Goal: Information Seeking & Learning: Learn about a topic

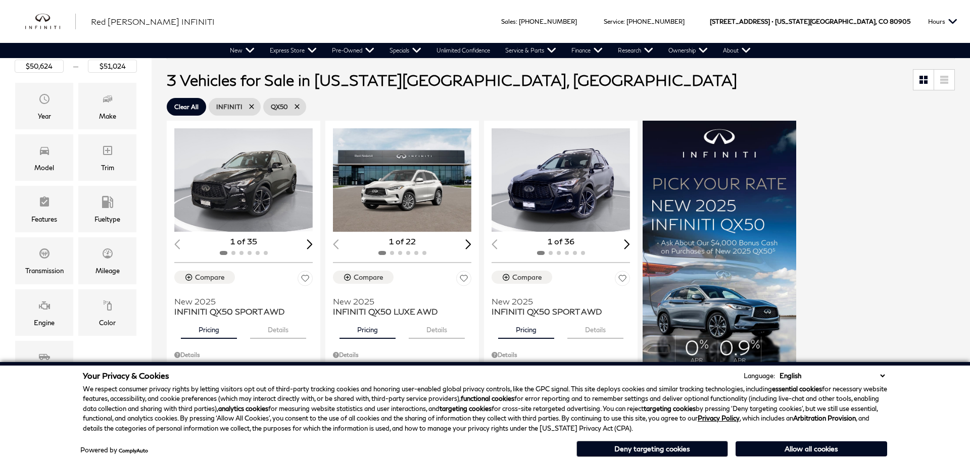
scroll to position [151, 0]
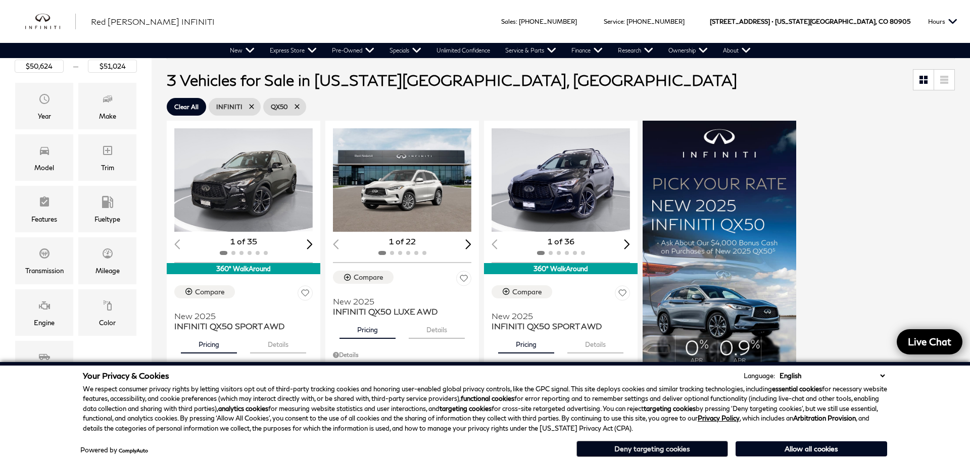
click at [678, 448] on button "Deny targeting cookies" at bounding box center [652, 449] width 152 height 16
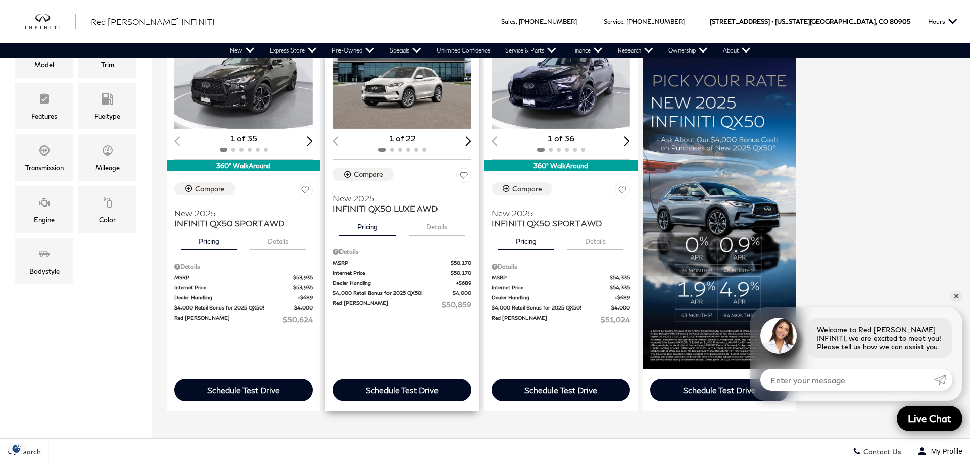
scroll to position [202, 0]
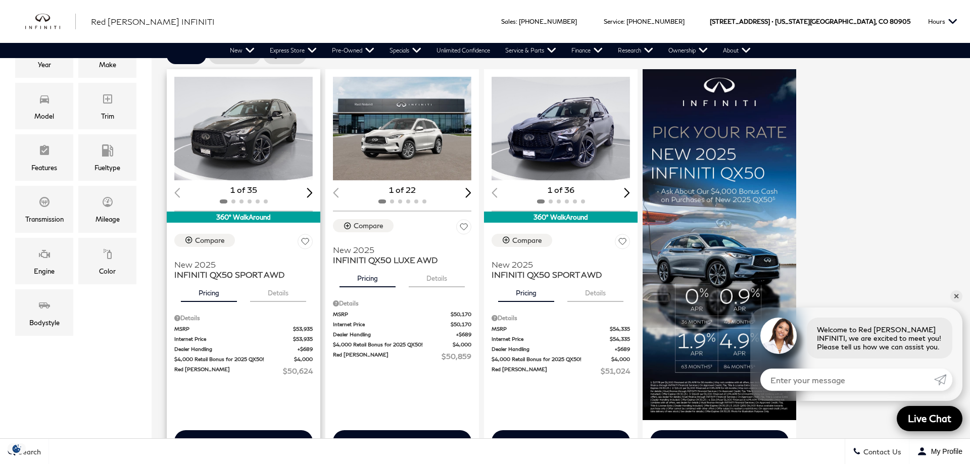
click at [260, 143] on img "1 / 2" at bounding box center [243, 129] width 138 height 104
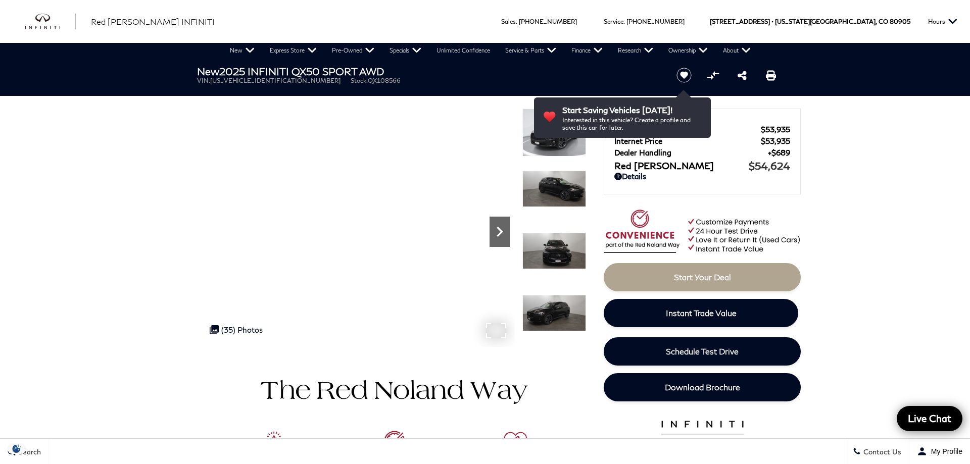
click at [500, 232] on icon "Next" at bounding box center [499, 232] width 20 height 20
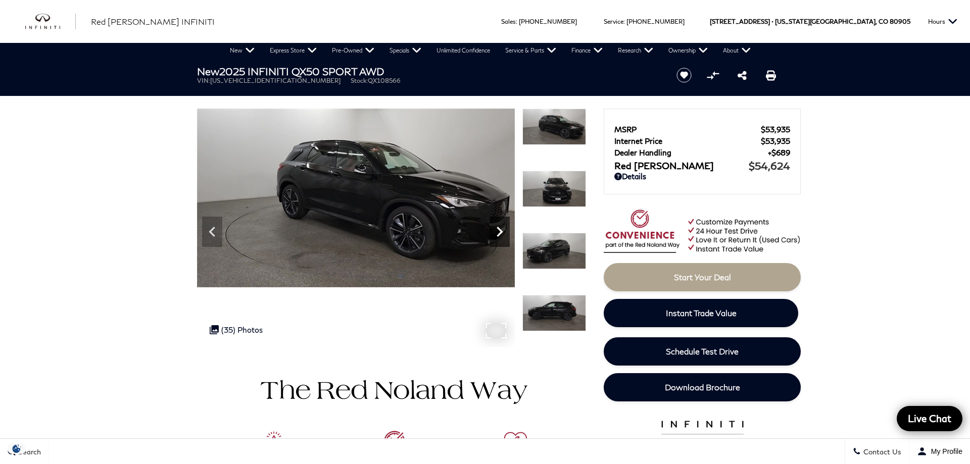
click at [500, 232] on icon "Next" at bounding box center [499, 232] width 20 height 20
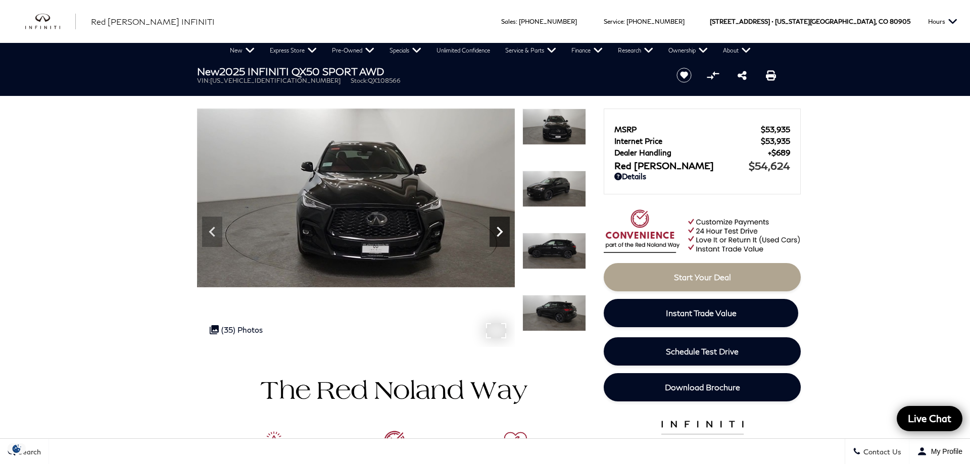
click at [500, 232] on icon "Next" at bounding box center [499, 232] width 20 height 20
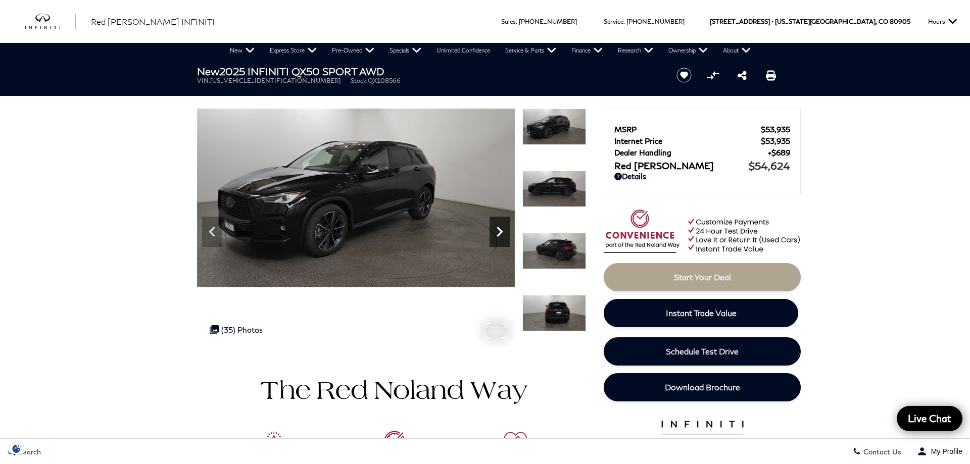
click at [500, 232] on icon "Next" at bounding box center [499, 232] width 20 height 20
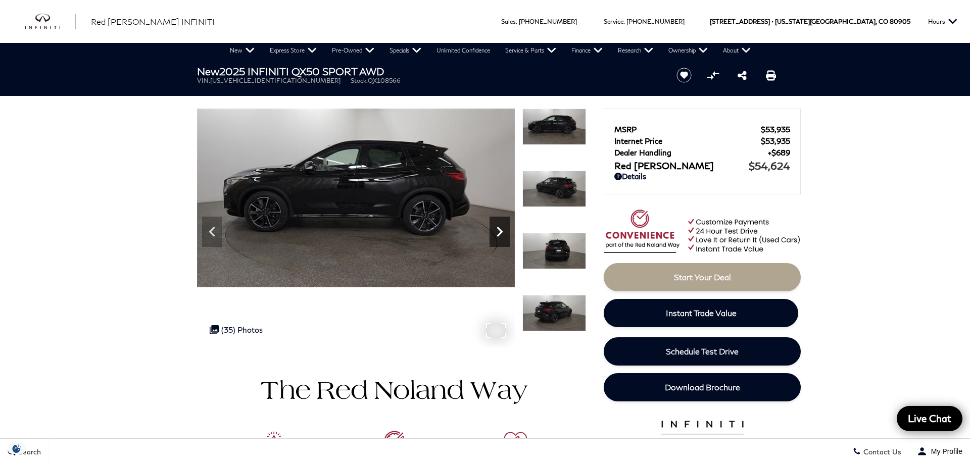
click at [500, 232] on icon "Next" at bounding box center [499, 232] width 20 height 20
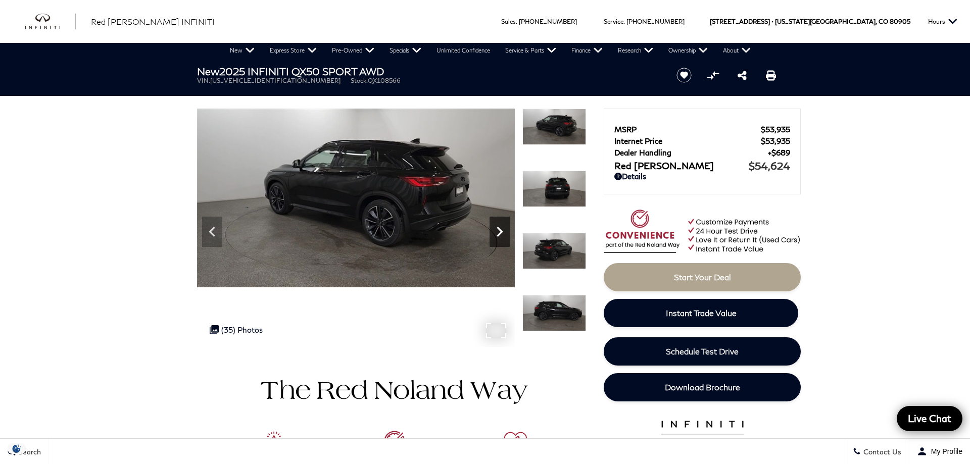
click at [500, 232] on icon "Next" at bounding box center [499, 232] width 20 height 20
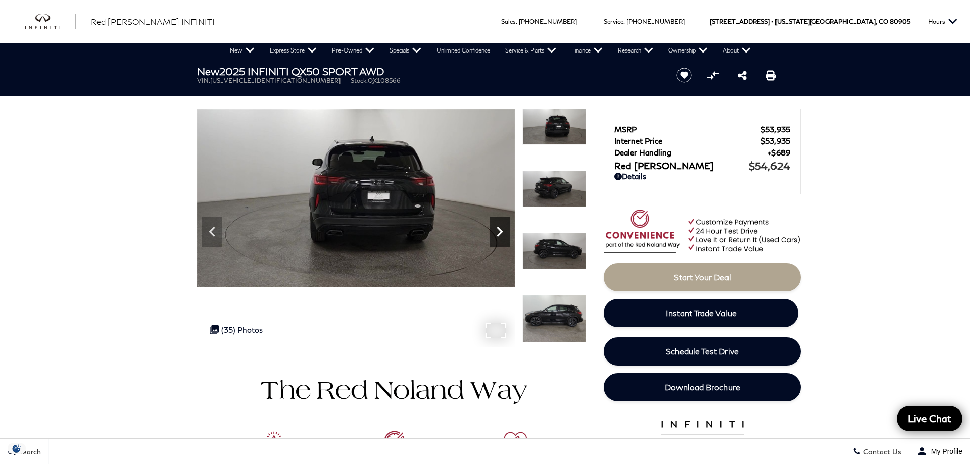
click at [500, 232] on icon "Next" at bounding box center [499, 232] width 20 height 20
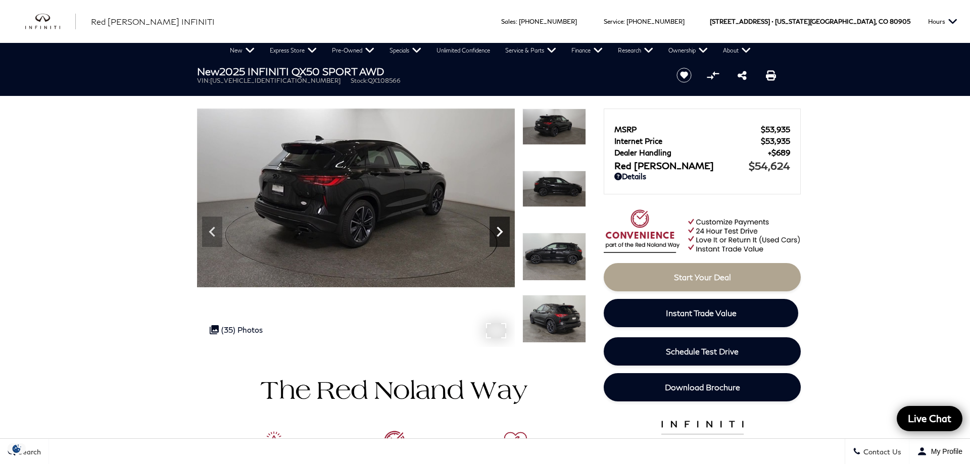
click at [500, 232] on icon "Next" at bounding box center [499, 232] width 20 height 20
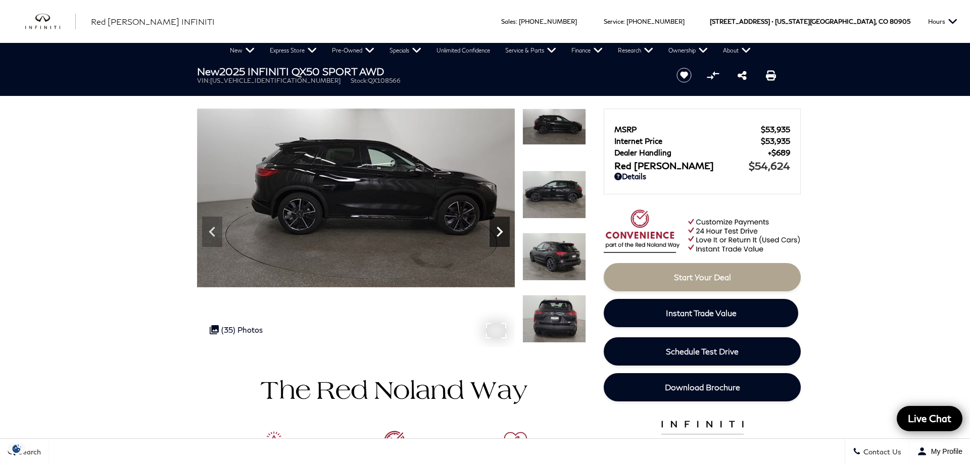
click at [500, 232] on icon "Next" at bounding box center [499, 232] width 20 height 20
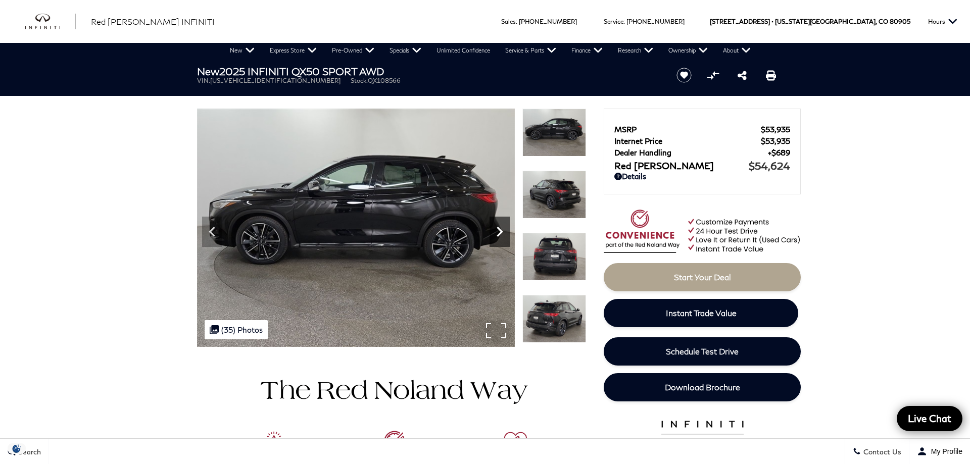
click at [500, 232] on icon "Next" at bounding box center [499, 232] width 20 height 20
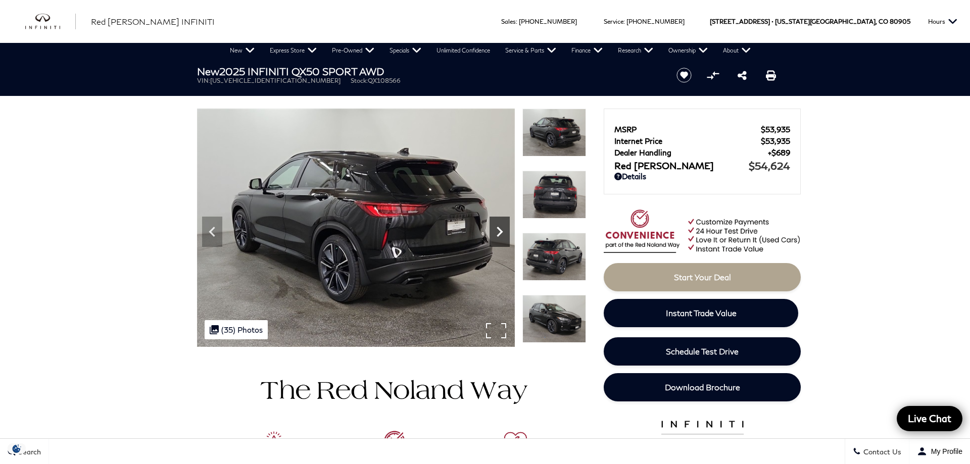
click at [500, 232] on icon "Next" at bounding box center [499, 232] width 20 height 20
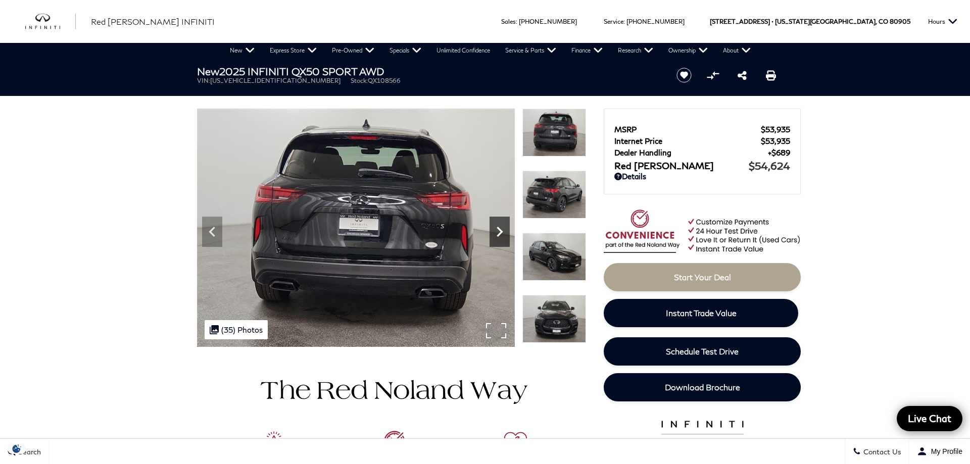
click at [498, 235] on icon "Next" at bounding box center [500, 232] width 6 height 10
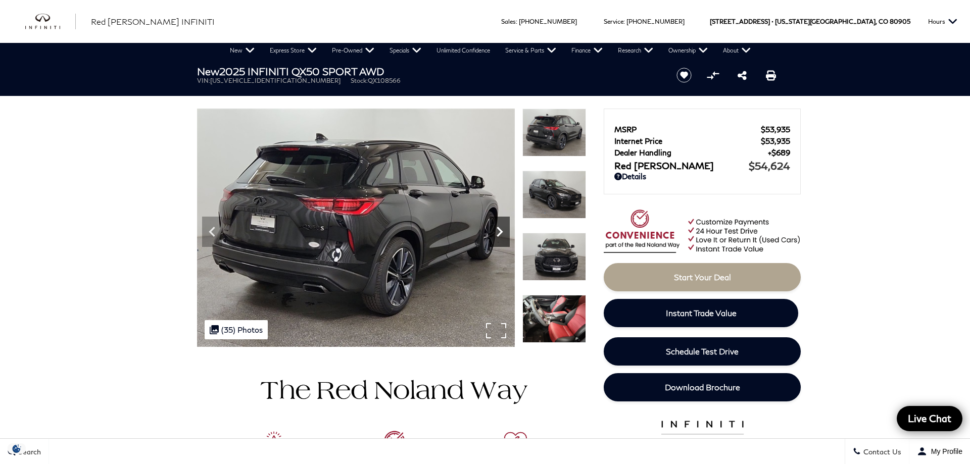
click at [498, 235] on icon "Next" at bounding box center [500, 232] width 6 height 10
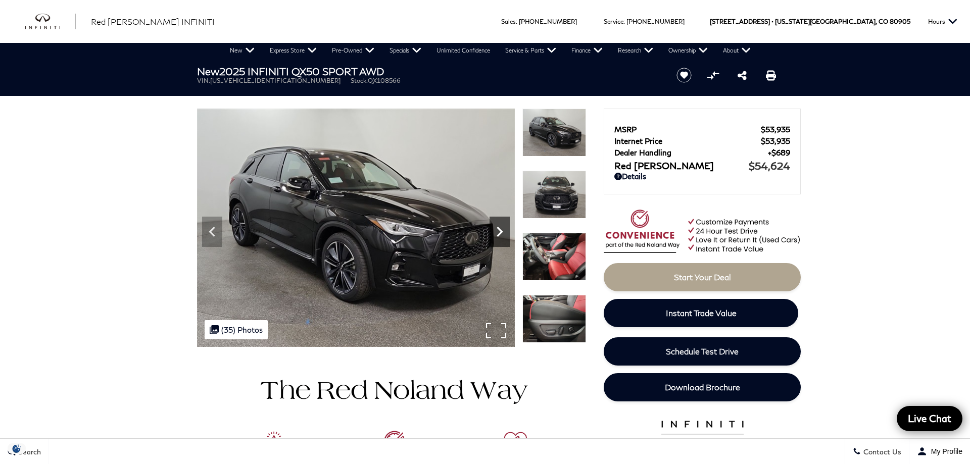
click at [498, 235] on icon "Next" at bounding box center [500, 232] width 6 height 10
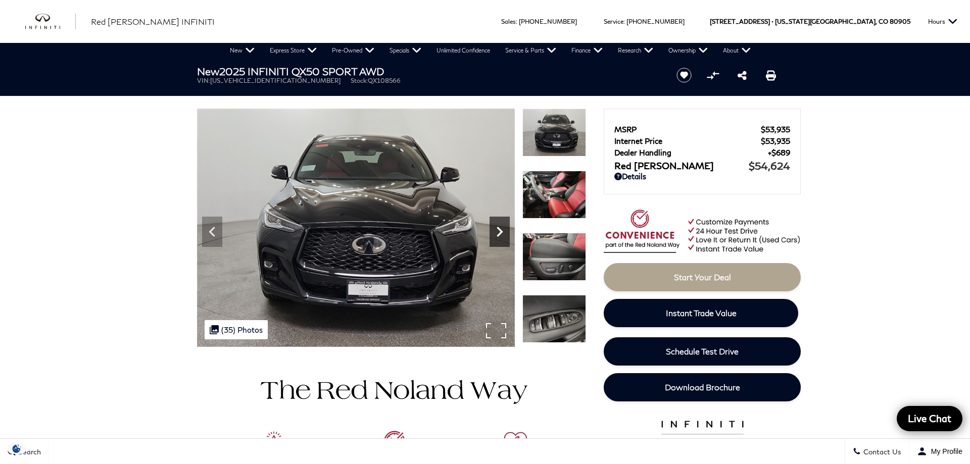
click at [497, 236] on icon "Next" at bounding box center [499, 232] width 20 height 20
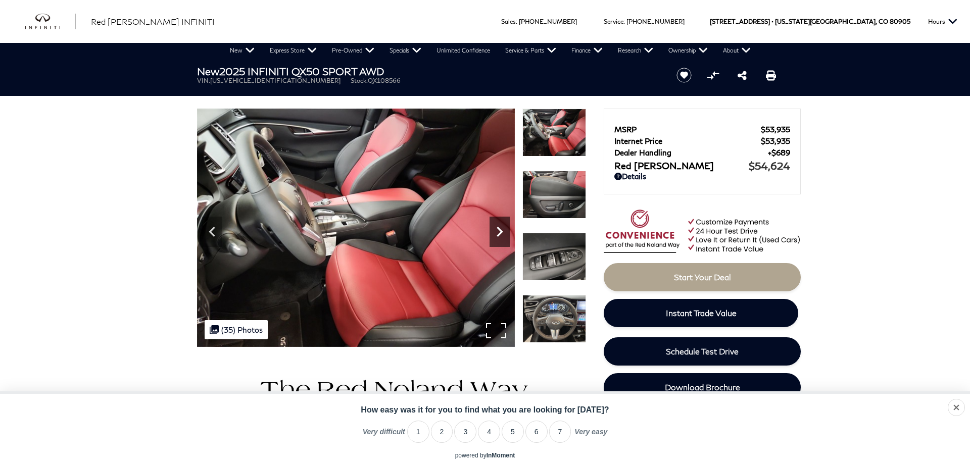
click at [498, 236] on icon "Next" at bounding box center [500, 232] width 6 height 10
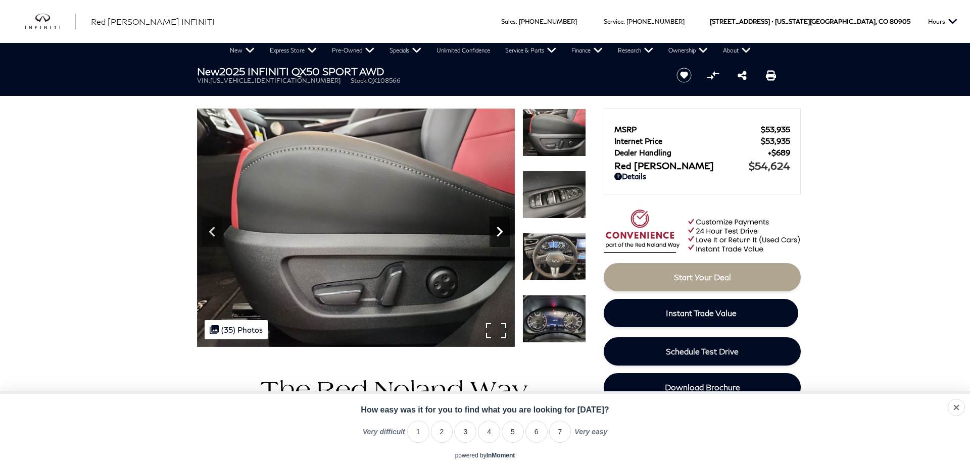
click at [498, 236] on icon "Next" at bounding box center [500, 232] width 6 height 10
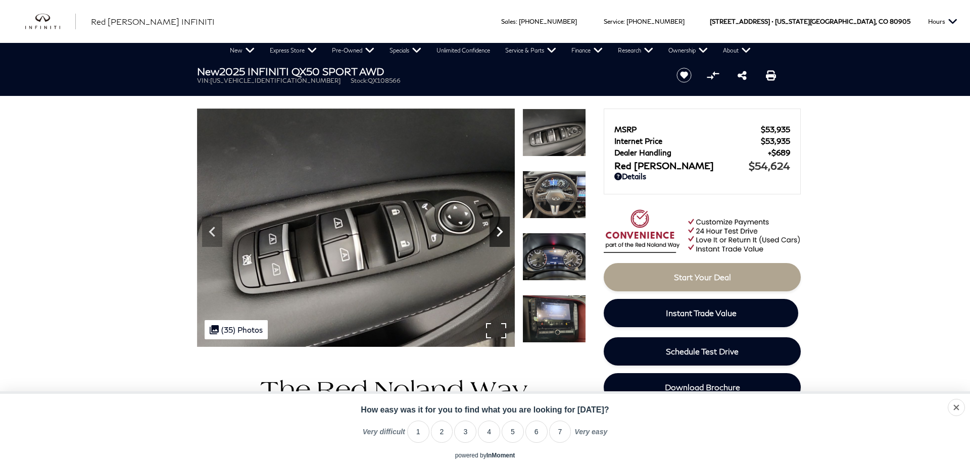
click at [498, 236] on icon "Next" at bounding box center [500, 232] width 6 height 10
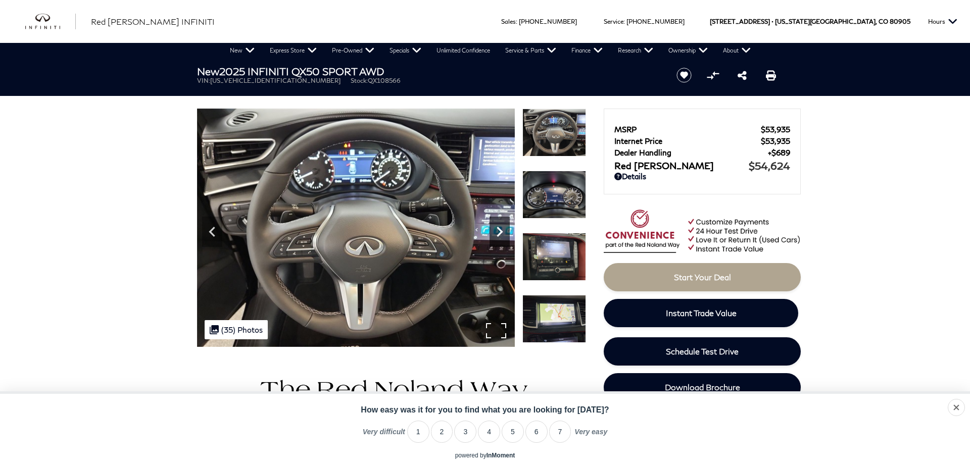
click at [500, 236] on icon "Next" at bounding box center [499, 232] width 20 height 20
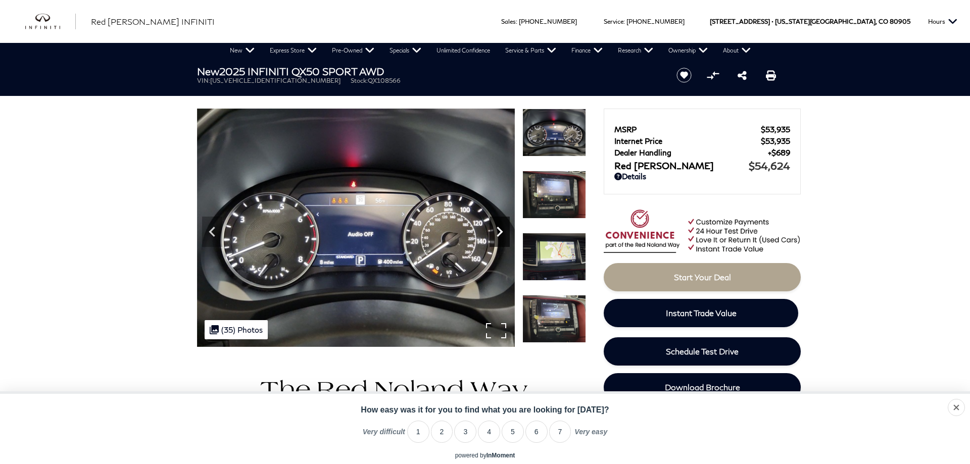
click at [500, 236] on icon "Next" at bounding box center [499, 232] width 20 height 20
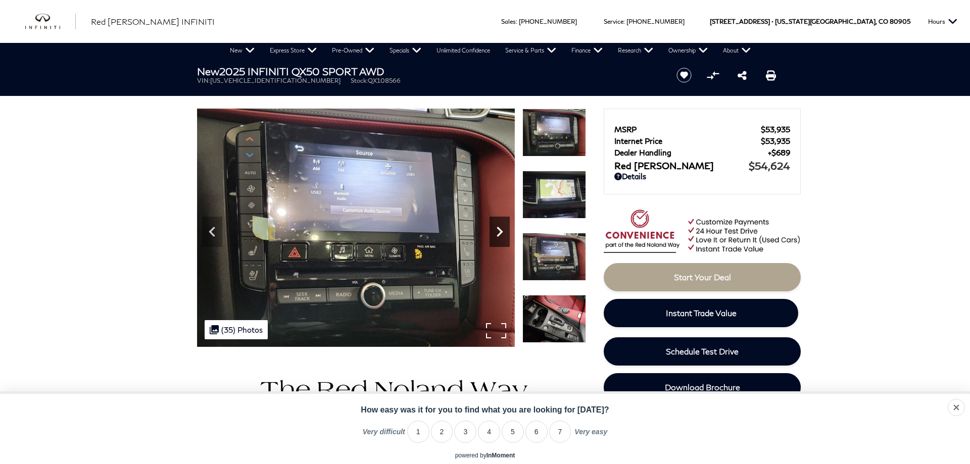
click at [500, 236] on icon "Next" at bounding box center [499, 232] width 20 height 20
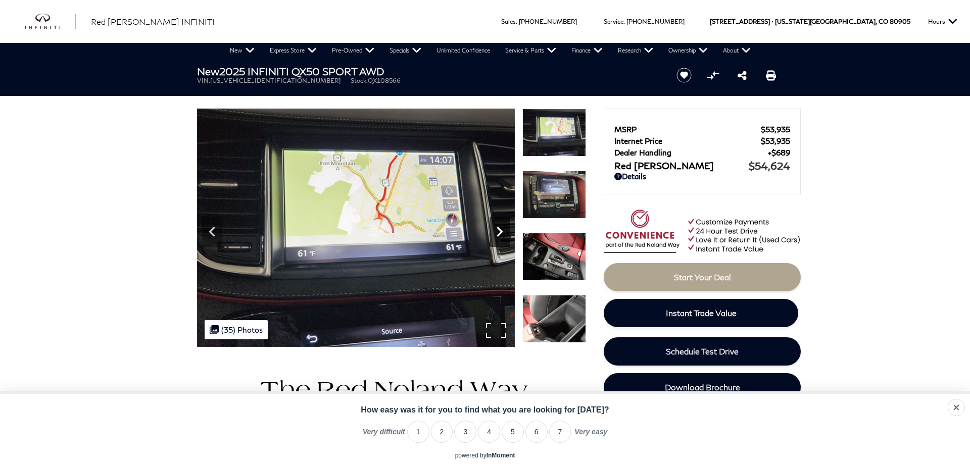
click at [500, 236] on icon "Next" at bounding box center [499, 232] width 20 height 20
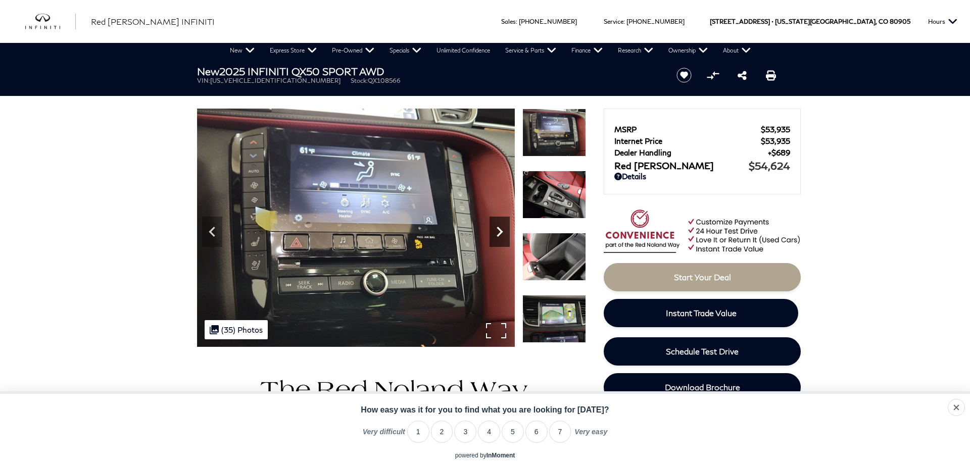
click at [500, 236] on icon "Next" at bounding box center [499, 232] width 20 height 20
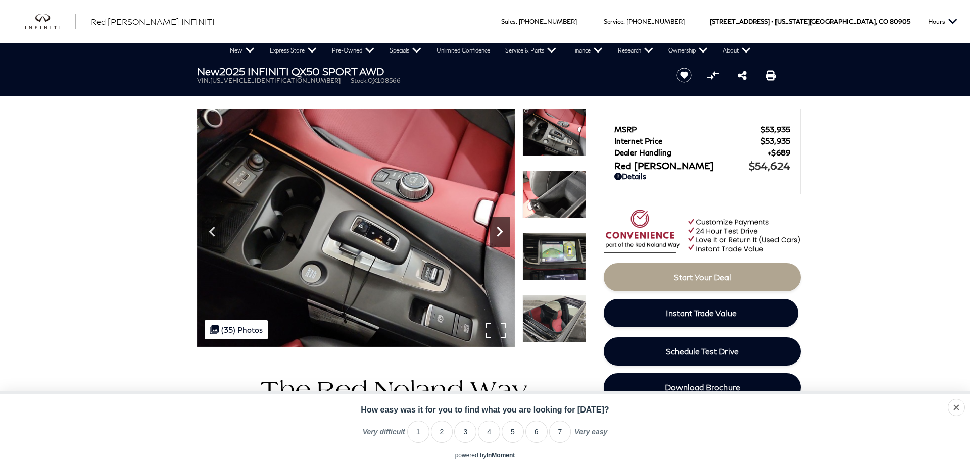
click at [500, 236] on icon "Next" at bounding box center [499, 232] width 20 height 20
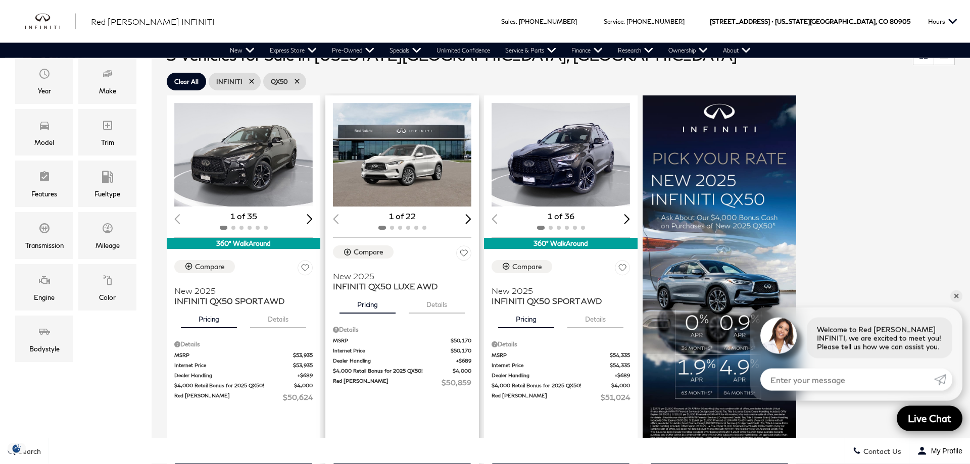
scroll to position [206, 0]
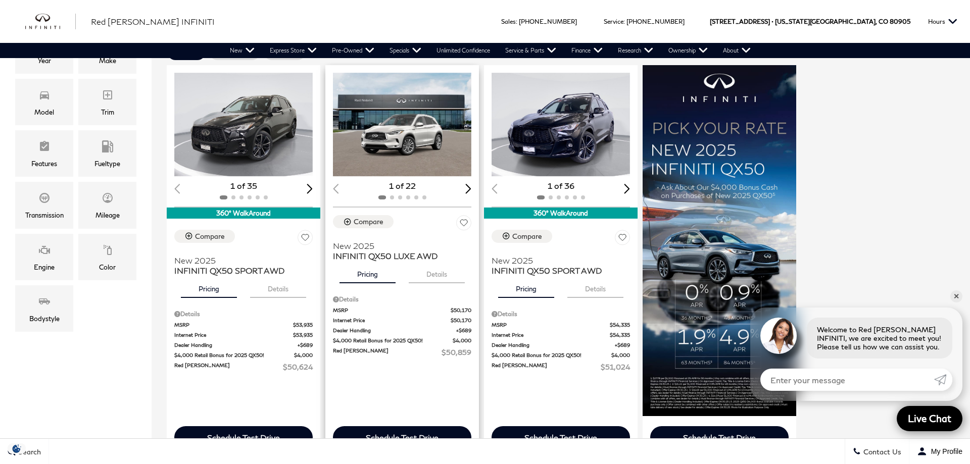
click at [407, 143] on img "1 / 2" at bounding box center [402, 125] width 138 height 104
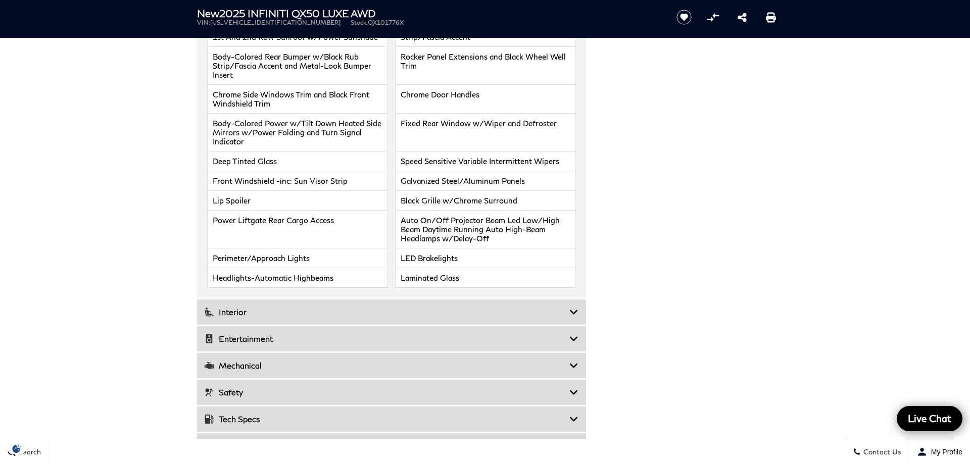
scroll to position [1185, 0]
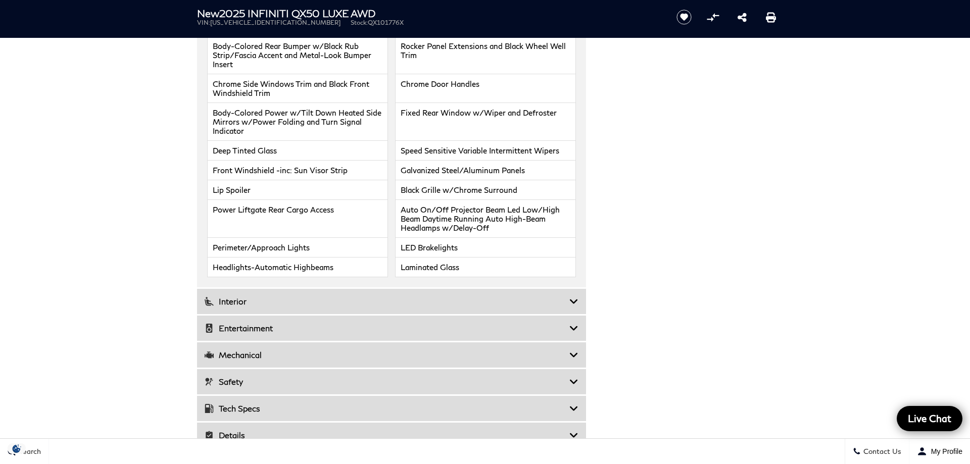
click at [573, 296] on icon at bounding box center [573, 301] width 9 height 10
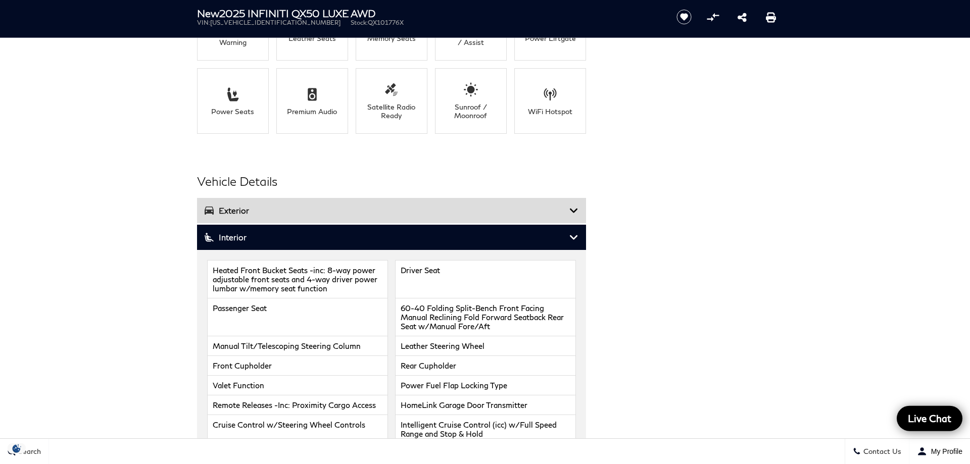
scroll to position [1030, 0]
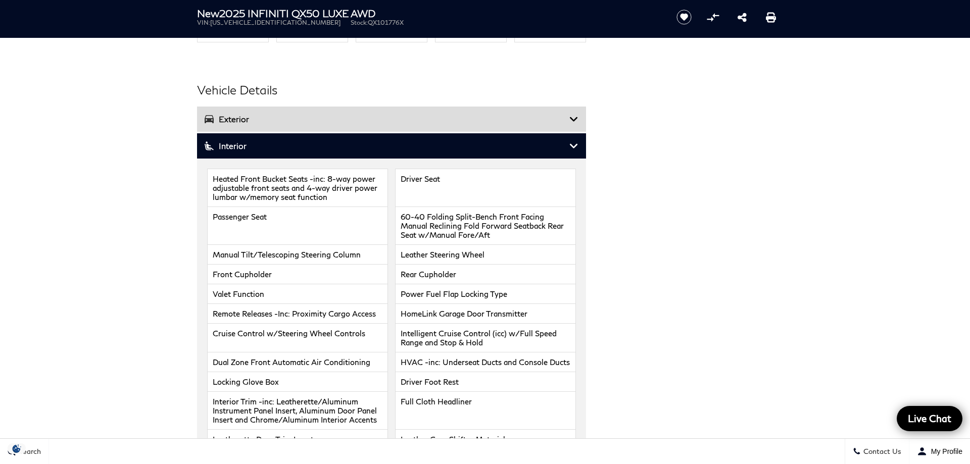
click at [576, 143] on icon at bounding box center [573, 146] width 9 height 10
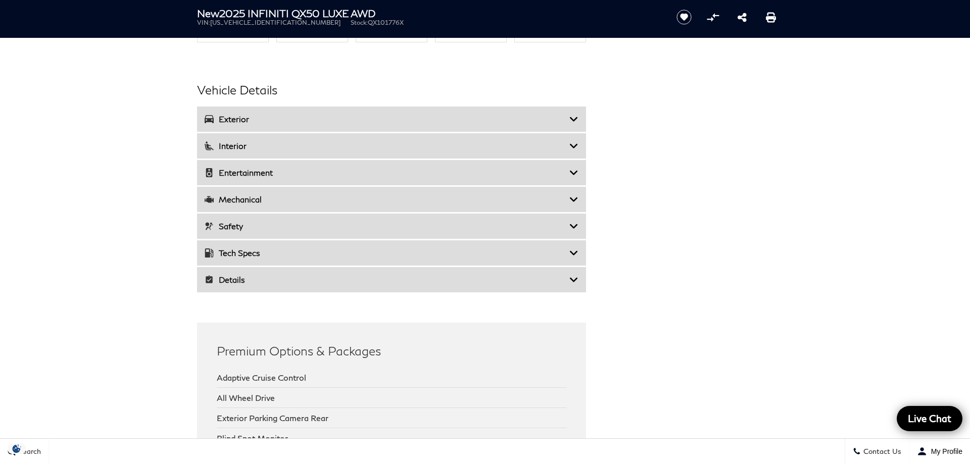
click at [572, 173] on icon at bounding box center [573, 173] width 9 height 10
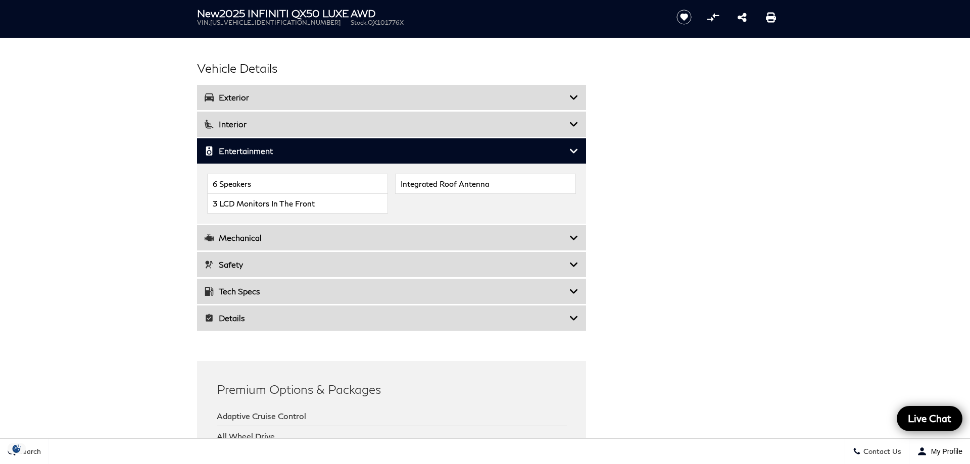
scroll to position [1082, 0]
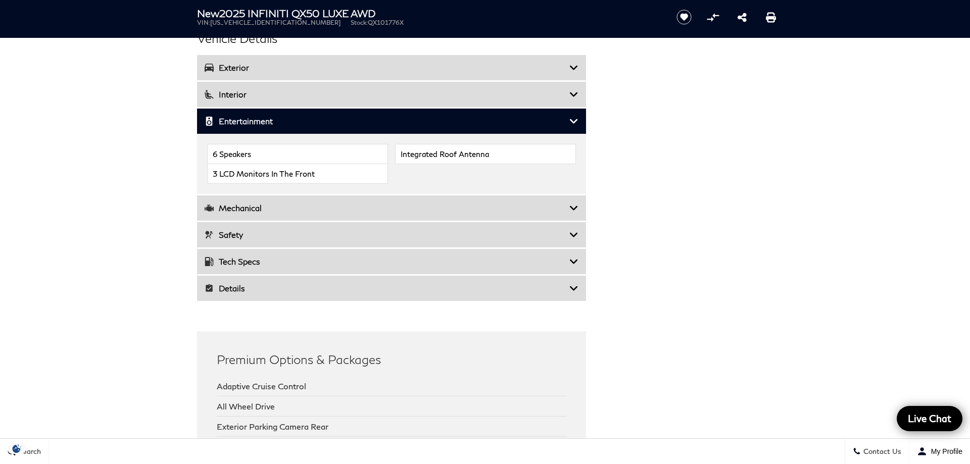
click at [574, 207] on icon at bounding box center [573, 208] width 9 height 10
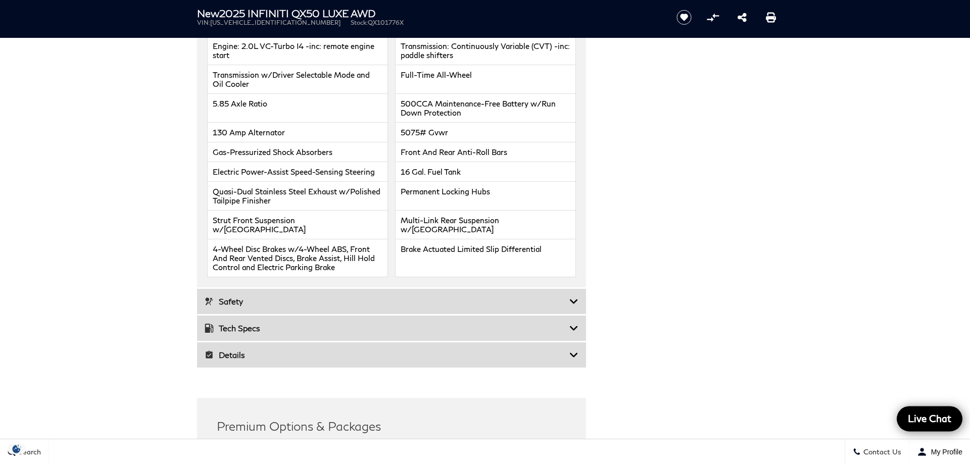
scroll to position [1236, 0]
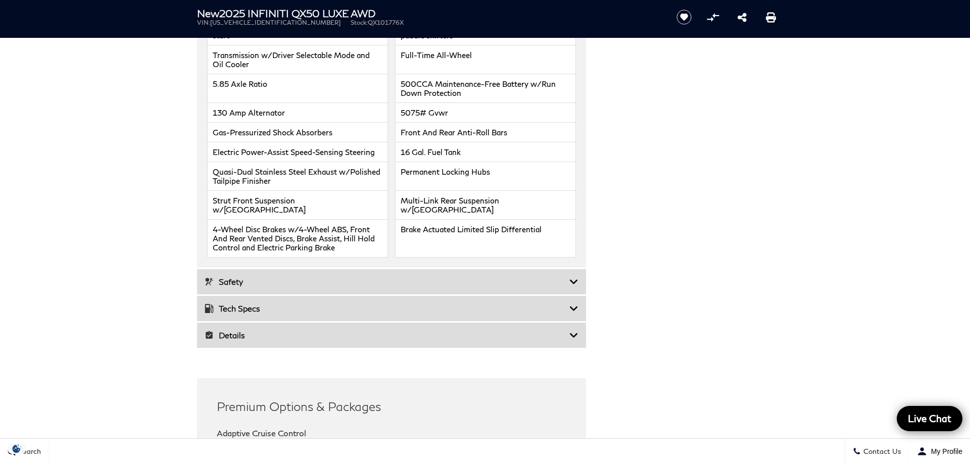
click at [575, 277] on icon at bounding box center [573, 282] width 9 height 10
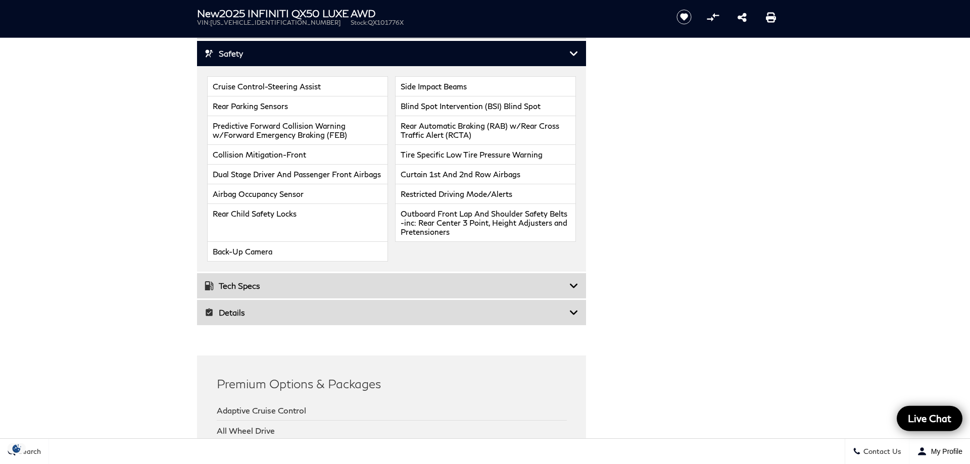
scroll to position [1185, 0]
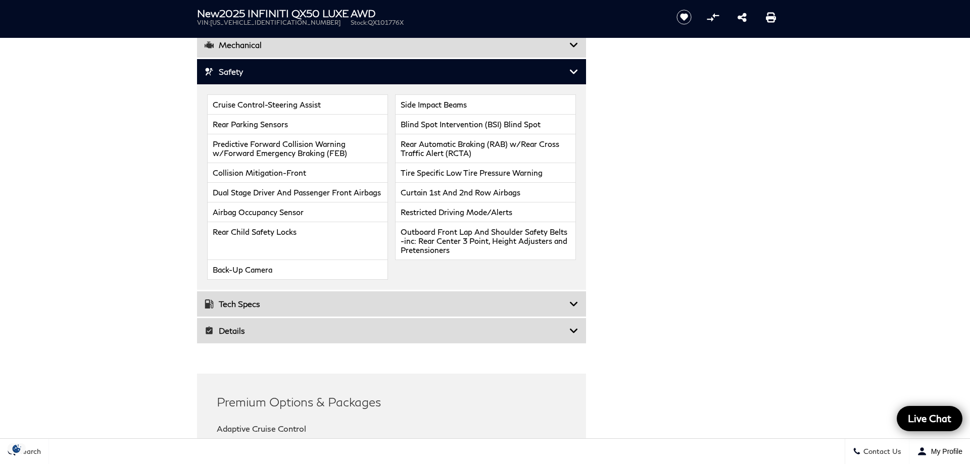
click at [572, 305] on icon at bounding box center [573, 304] width 9 height 10
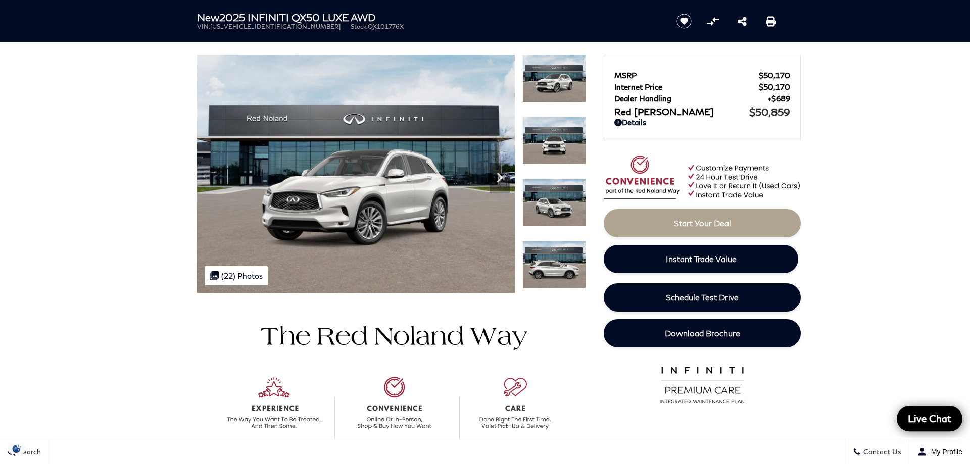
scroll to position [0, 0]
